Goal: Task Accomplishment & Management: Manage account settings

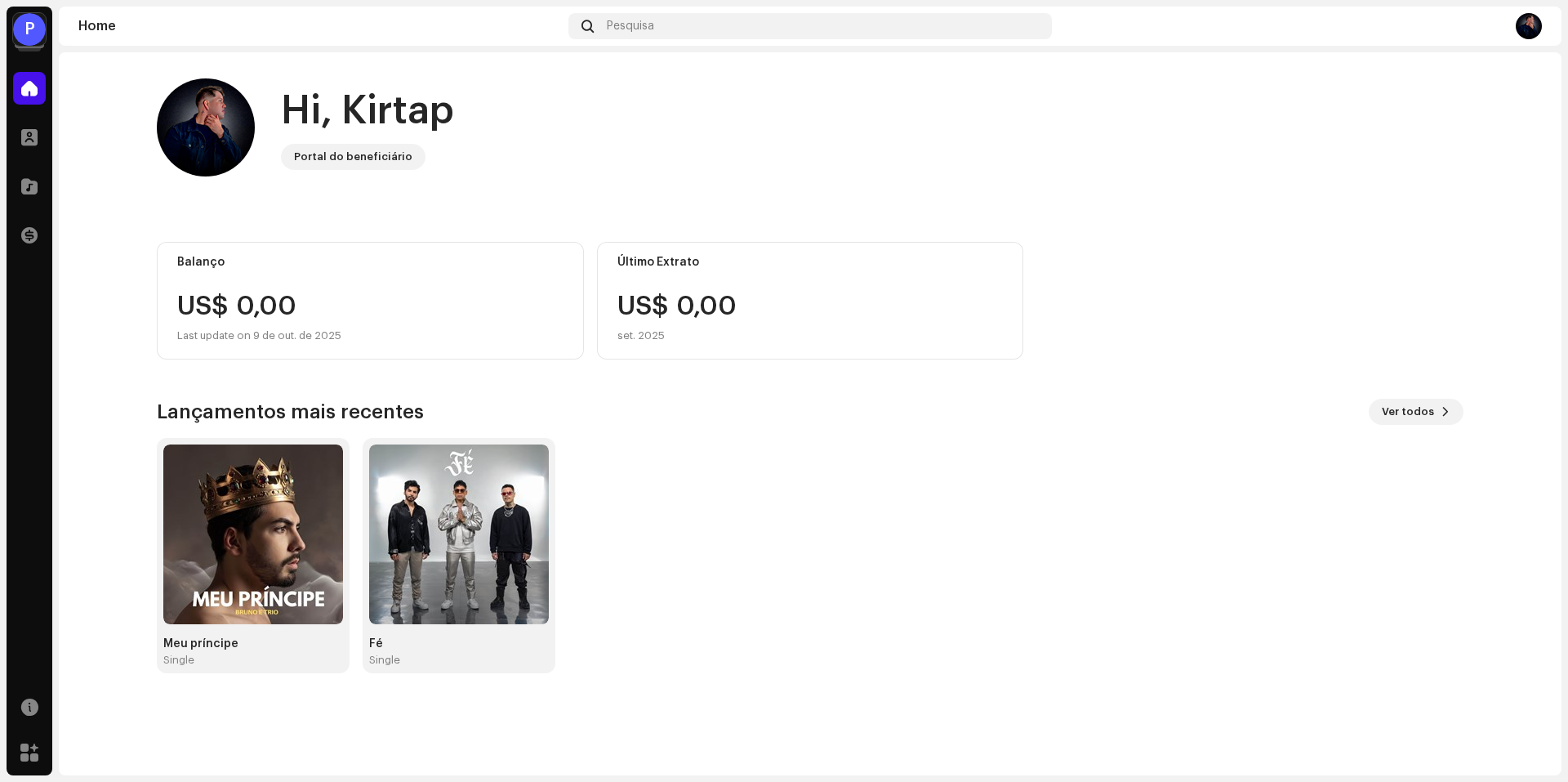
click at [24, 46] on div at bounding box center [29, 33] width 29 height 29
click at [24, 34] on div "P" at bounding box center [29, 29] width 32 height 32
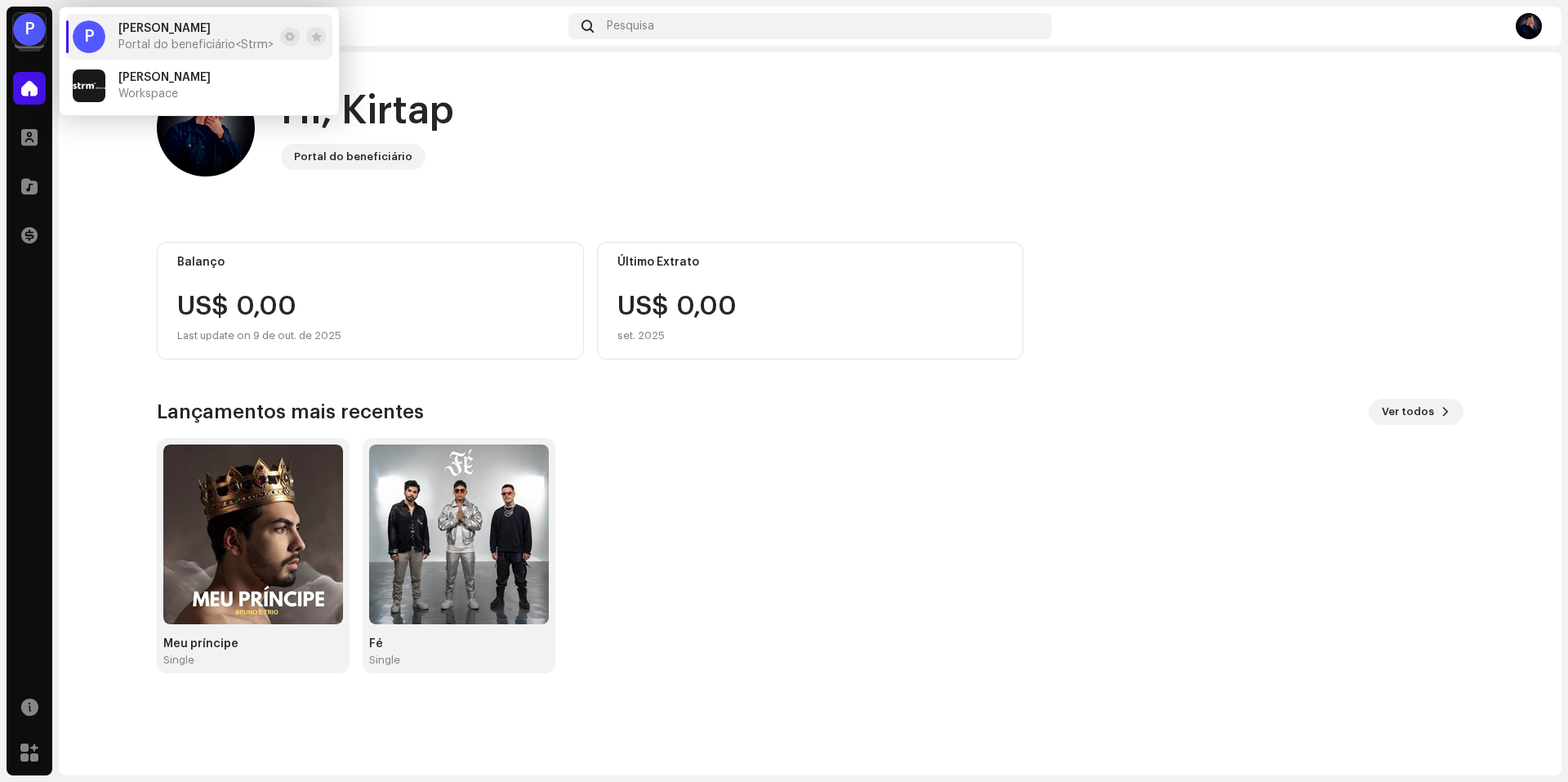
click at [691, 192] on home-user "Hi, Kirtap Portal do beneficiário" at bounding box center [810, 141] width 1307 height 125
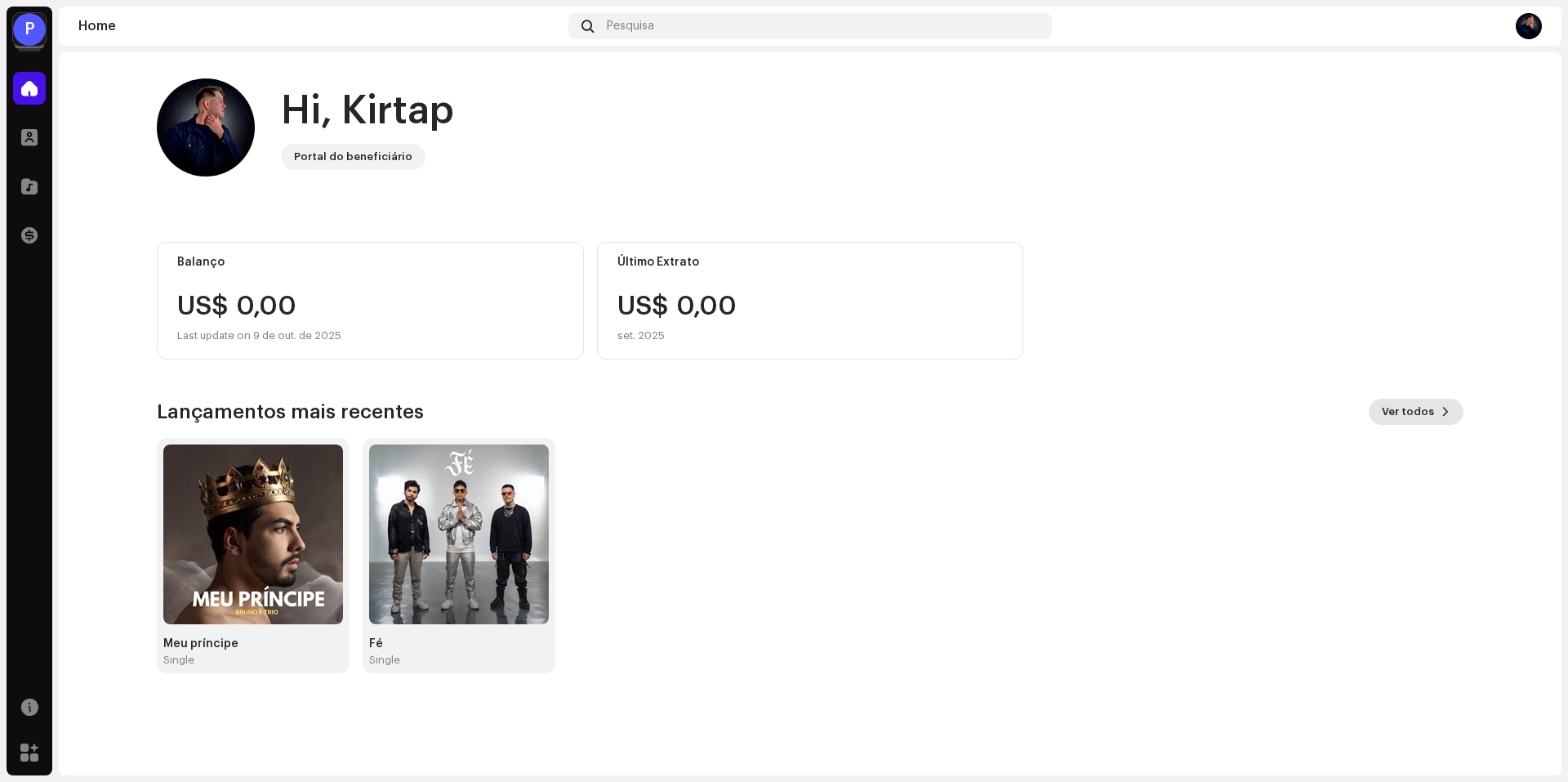
click at [1399, 400] on span "Ver todos" at bounding box center [1408, 411] width 52 height 32
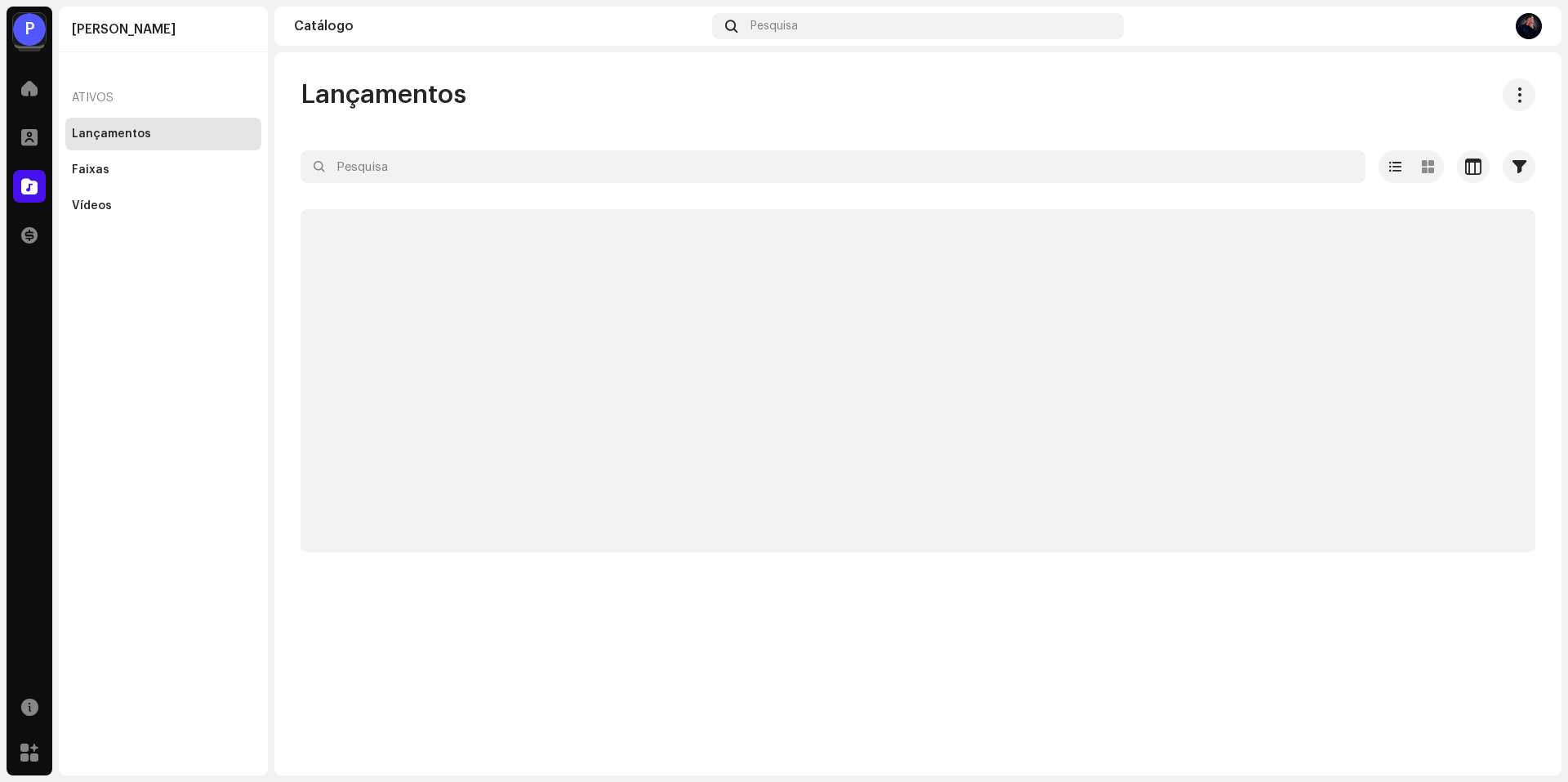
click at [32, 35] on div "P" at bounding box center [29, 29] width 32 height 32
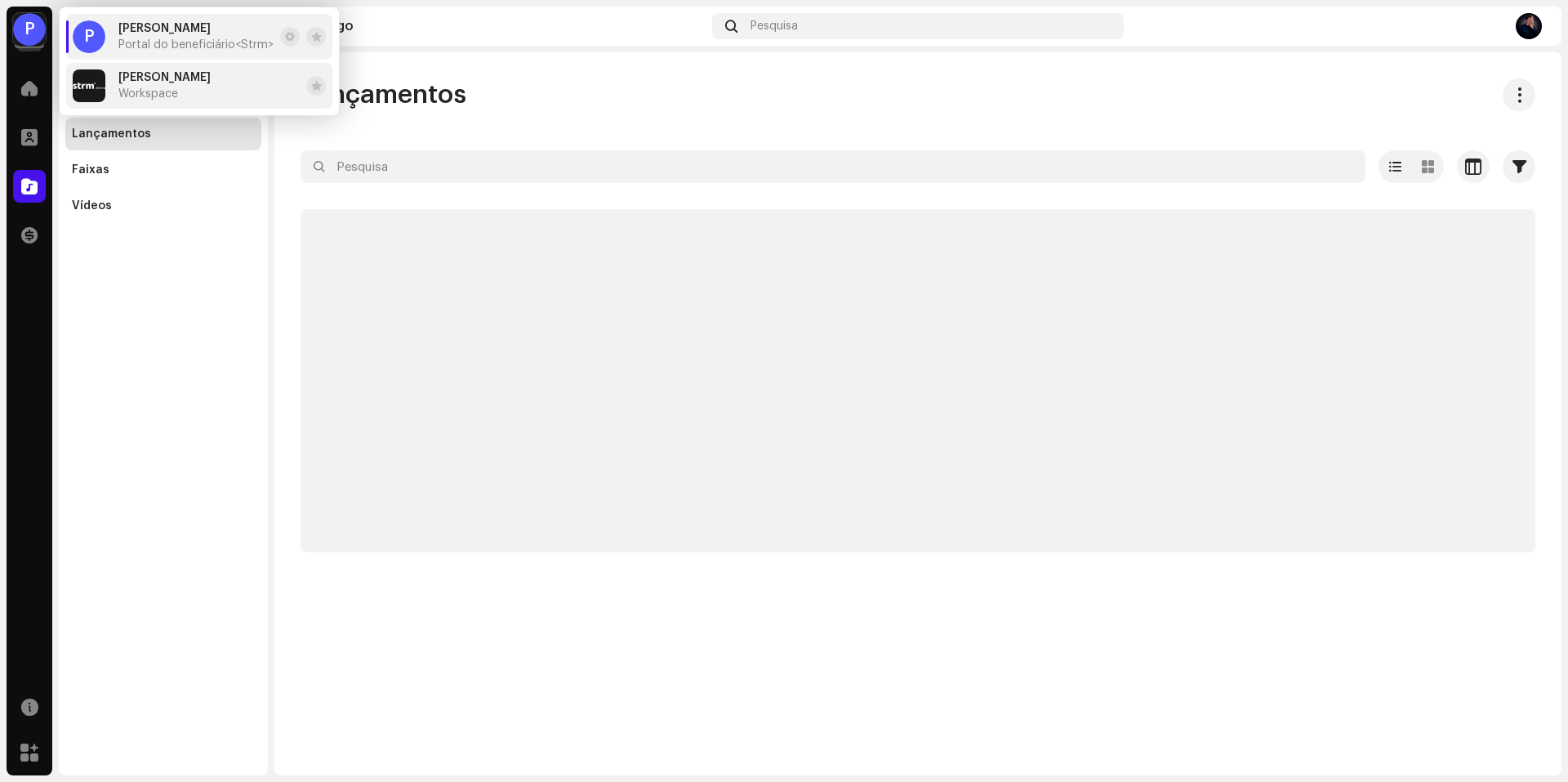
click at [173, 73] on div "Bruno Workspace" at bounding box center [164, 86] width 92 height 29
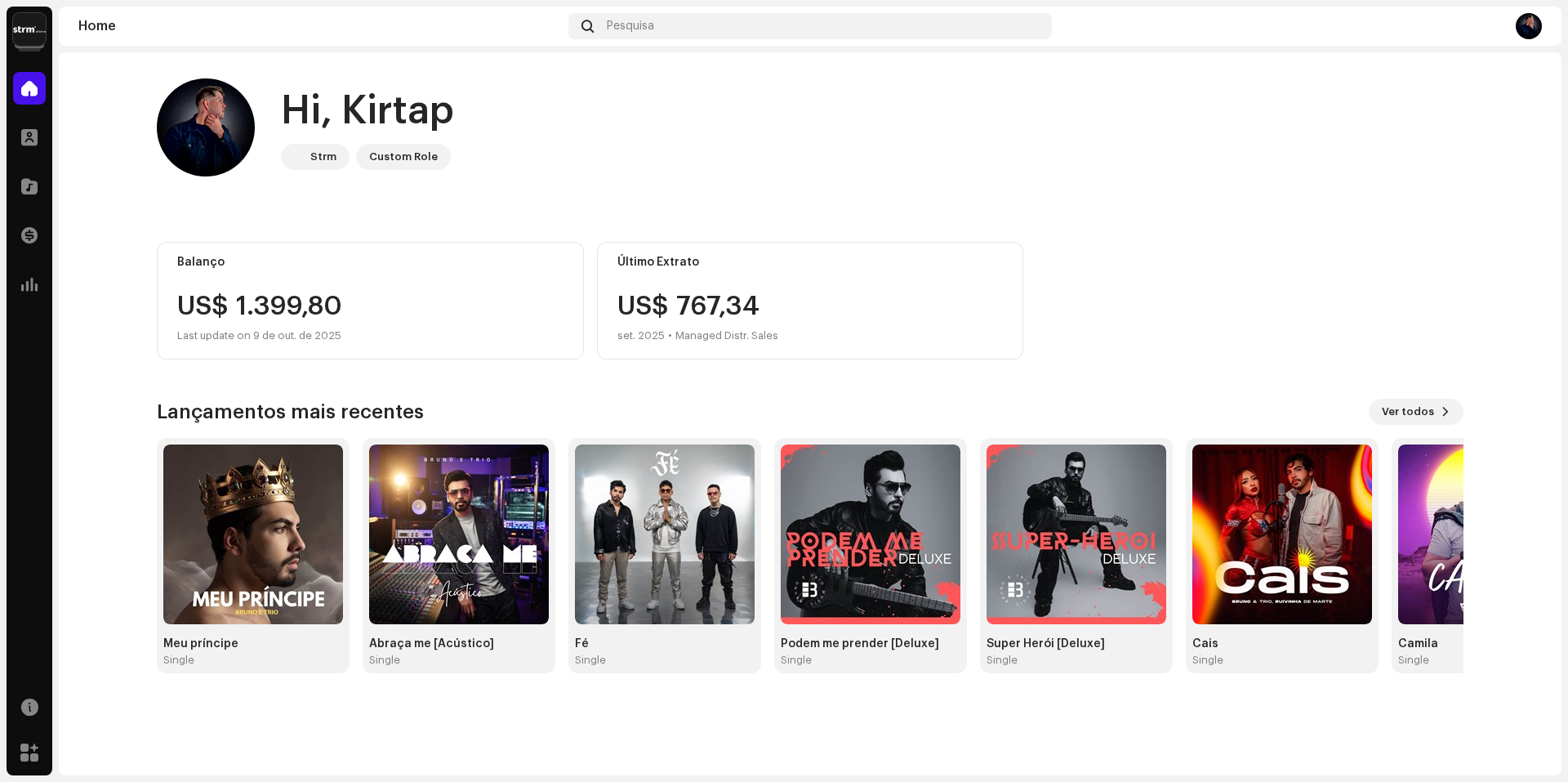
click at [35, 33] on img at bounding box center [29, 29] width 32 height 32
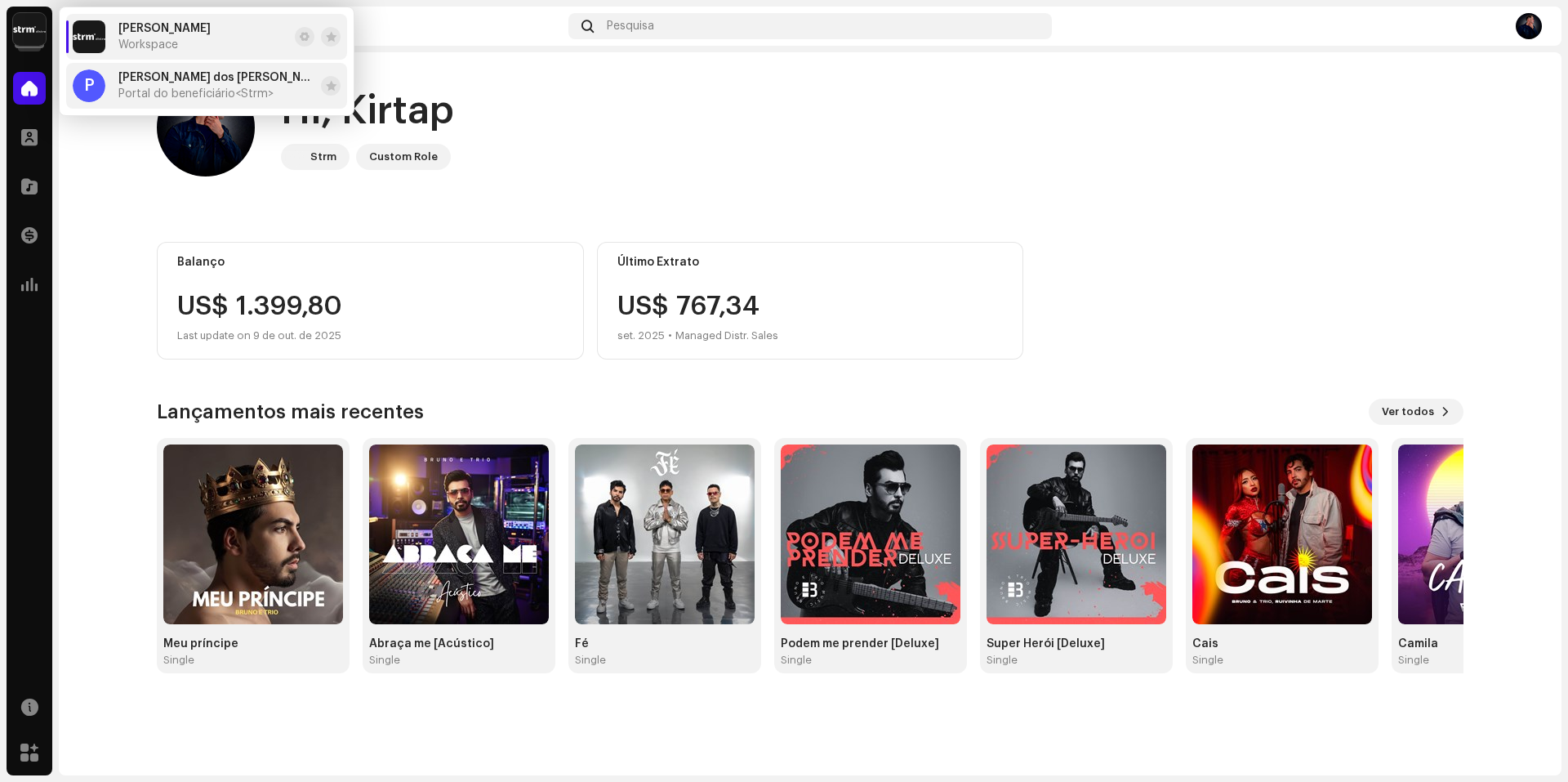
click at [144, 79] on span "[PERSON_NAME]" at bounding box center [217, 78] width 196 height 13
